Goal: Register for event/course

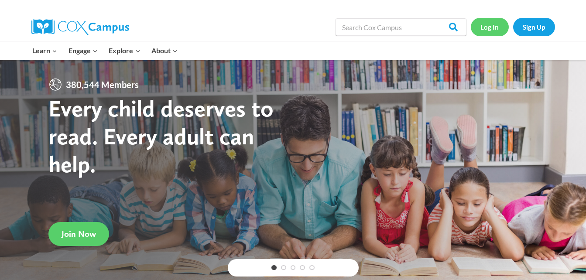
click at [482, 23] on link "Log In" at bounding box center [489, 27] width 38 height 18
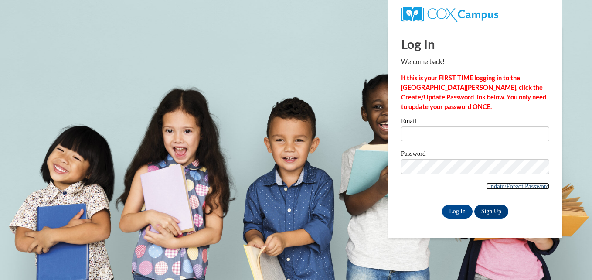
click at [513, 184] on link "Update/Forgot Password" at bounding box center [517, 186] width 63 height 7
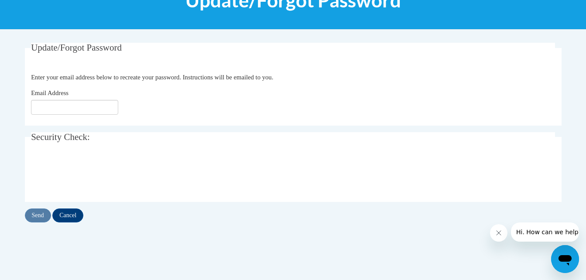
scroll to position [133, 0]
click at [66, 104] on input "Email Address" at bounding box center [74, 106] width 87 height 15
type input "[EMAIL_ADDRESS][DOMAIN_NAME]"
click at [41, 218] on input "Send" at bounding box center [38, 215] width 26 height 14
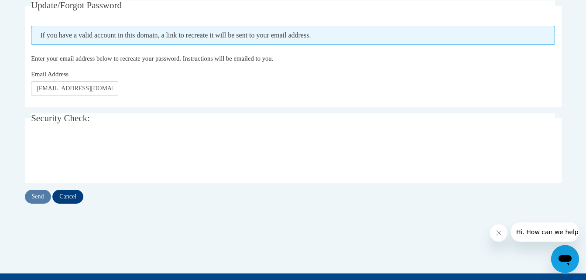
scroll to position [175, 0]
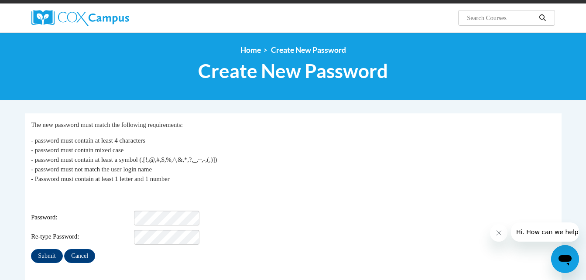
scroll to position [63, 0]
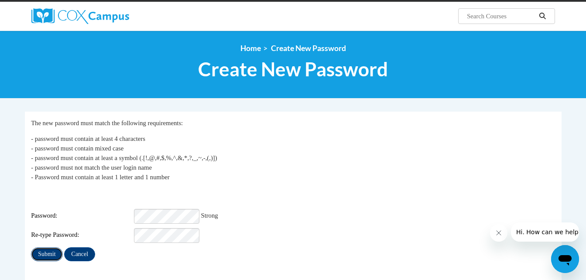
click at [49, 247] on input "Submit" at bounding box center [46, 254] width 31 height 14
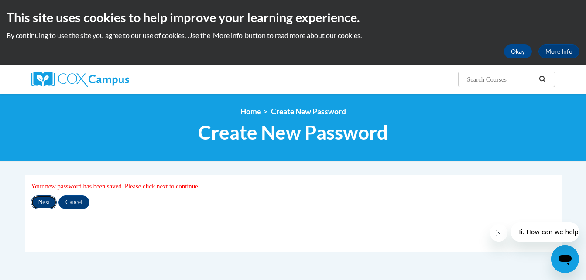
click at [38, 200] on input "Next" at bounding box center [44, 202] width 26 height 14
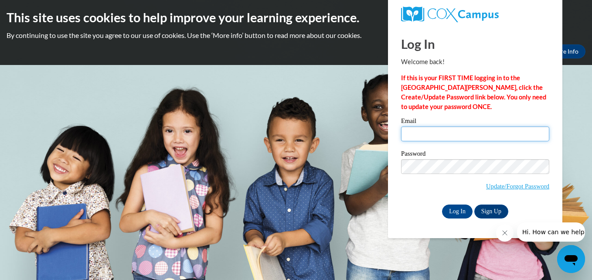
click at [444, 134] on input "Email" at bounding box center [475, 133] width 148 height 15
type input "jstewa57@wildcat.fvsu.edu"
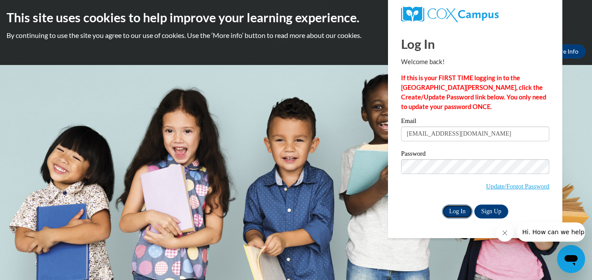
click at [462, 214] on input "Log In" at bounding box center [457, 211] width 31 height 14
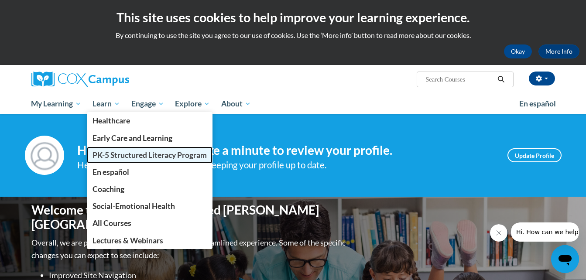
click at [124, 151] on span "PK-5 Structured Literacy Program" at bounding box center [149, 154] width 114 height 9
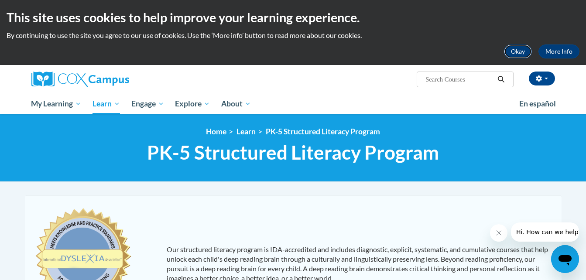
click at [524, 51] on button "Okay" at bounding box center [518, 51] width 28 height 14
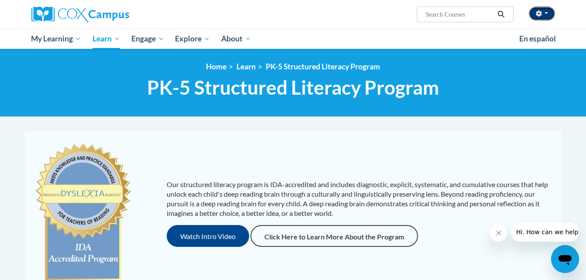
click at [537, 10] on icon "button" at bounding box center [538, 13] width 6 height 6
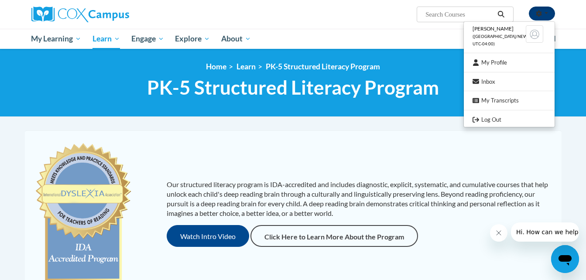
click at [537, 10] on icon "button" at bounding box center [538, 13] width 6 height 6
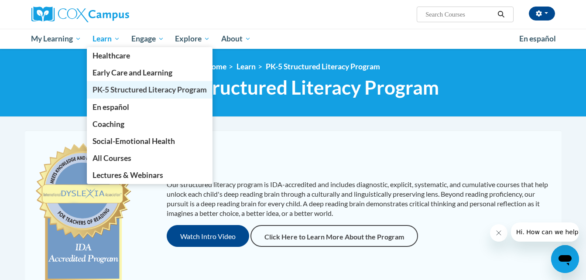
click at [138, 91] on span "PK-5 Structured Literacy Program" at bounding box center [149, 89] width 114 height 9
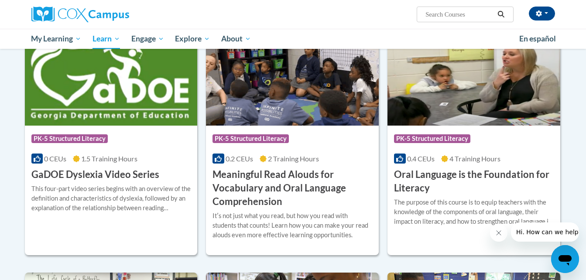
scroll to position [509, 0]
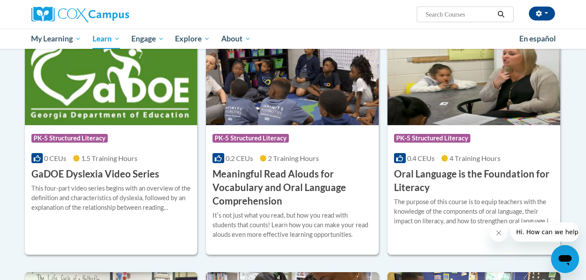
click at [456, 156] on span "4 Training Hours" at bounding box center [474, 158] width 51 height 8
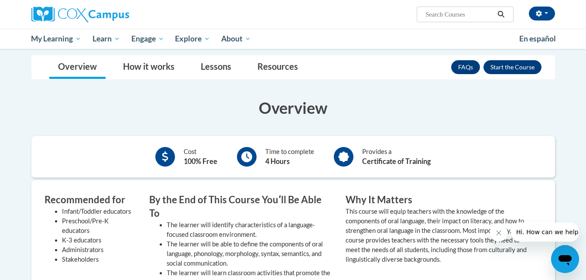
scroll to position [150, 0]
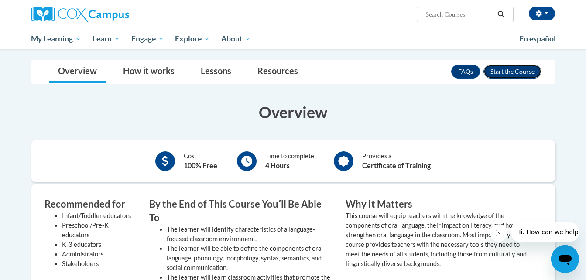
click at [509, 74] on button "Enroll" at bounding box center [512, 72] width 58 height 14
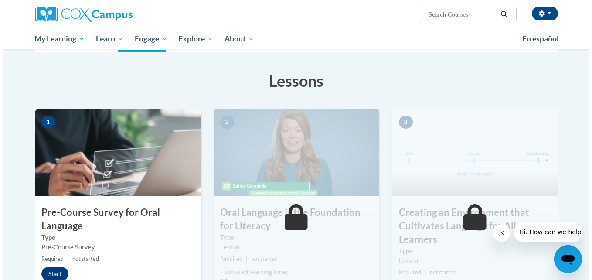
scroll to position [118, 0]
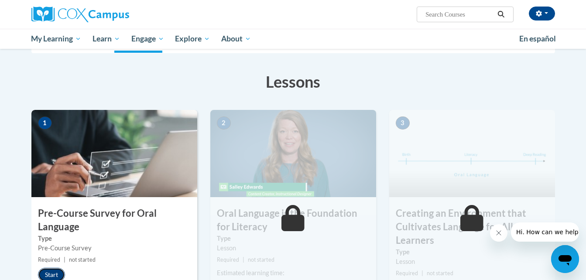
click at [49, 273] on button "Start" at bounding box center [51, 275] width 27 height 14
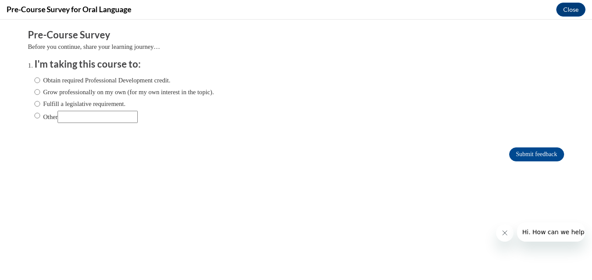
scroll to position [0, 0]
click at [34, 77] on input "Obtain required Professional Development credit." at bounding box center [37, 80] width 6 height 10
radio input "true"
drag, startPoint x: 512, startPoint y: 151, endPoint x: 283, endPoint y: 147, distance: 229.4
click at [283, 147] on div "Submit feedback" at bounding box center [296, 154] width 536 height 14
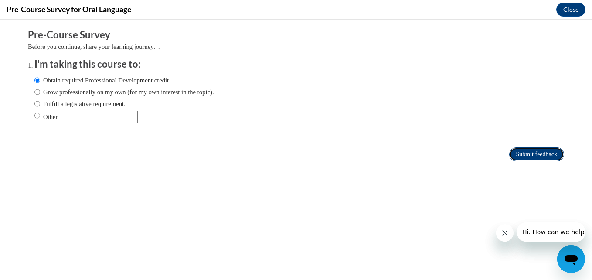
click at [518, 154] on input "Submit feedback" at bounding box center [536, 154] width 55 height 14
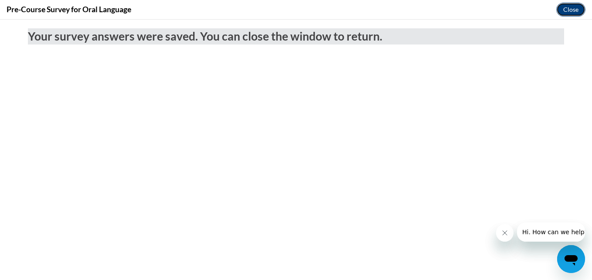
click at [565, 9] on button "Close" at bounding box center [570, 10] width 29 height 14
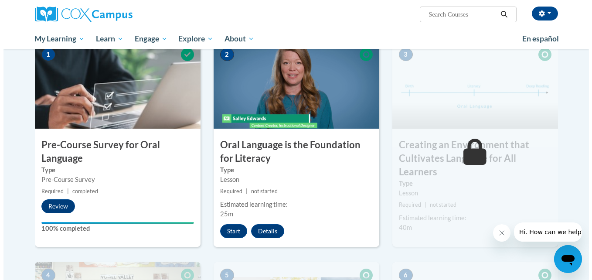
scroll to position [157, 0]
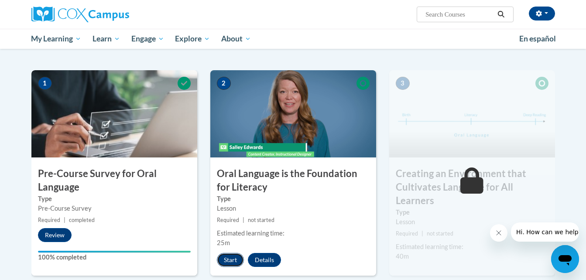
click at [226, 256] on button "Start" at bounding box center [230, 260] width 27 height 14
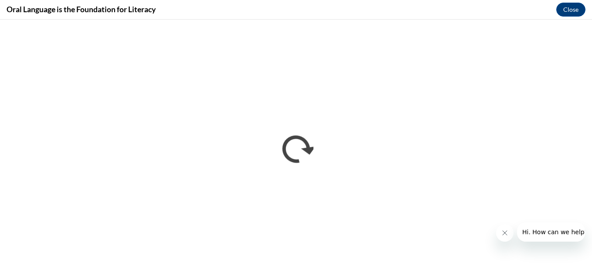
scroll to position [0, 0]
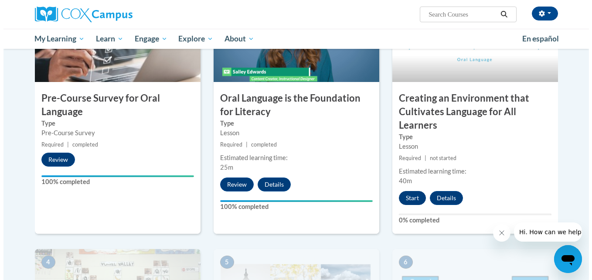
scroll to position [264, 0]
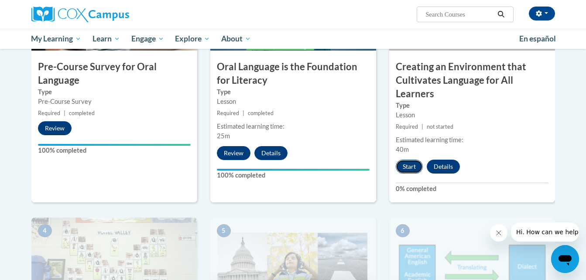
click at [409, 160] on button "Start" at bounding box center [408, 167] width 27 height 14
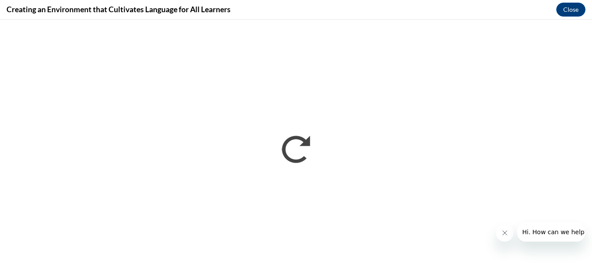
scroll to position [0, 0]
